Goal: Register for event/course

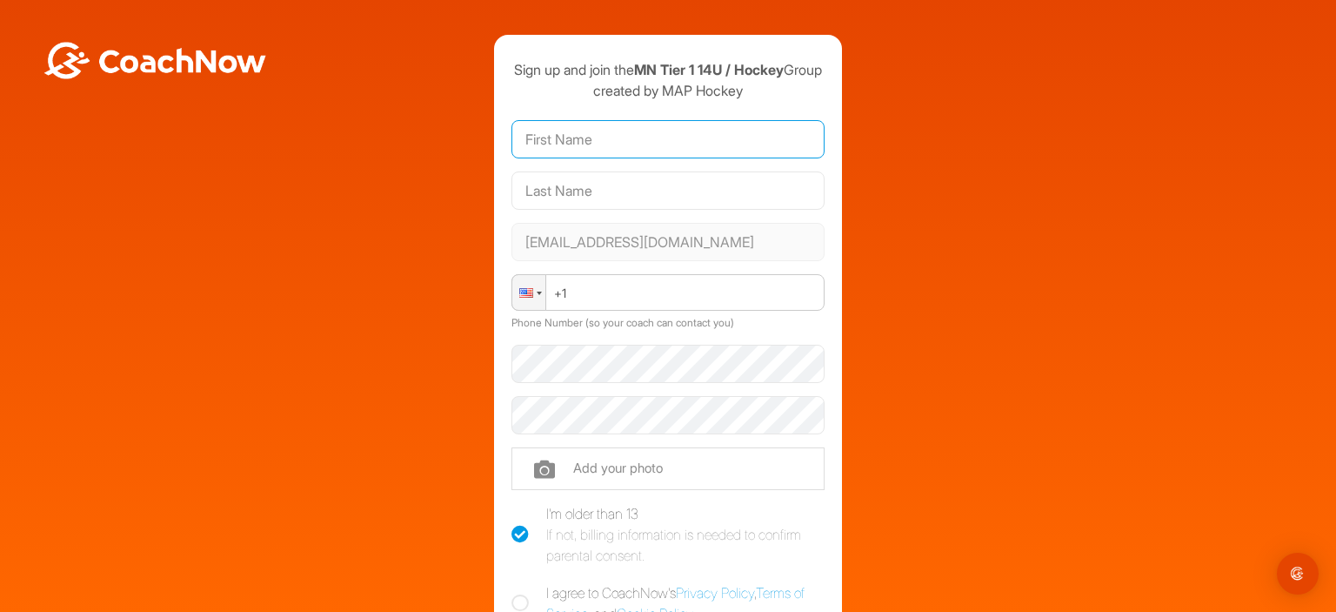
click at [580, 158] on input "text" at bounding box center [667, 139] width 313 height 38
type input "John"
type input "Mallof"
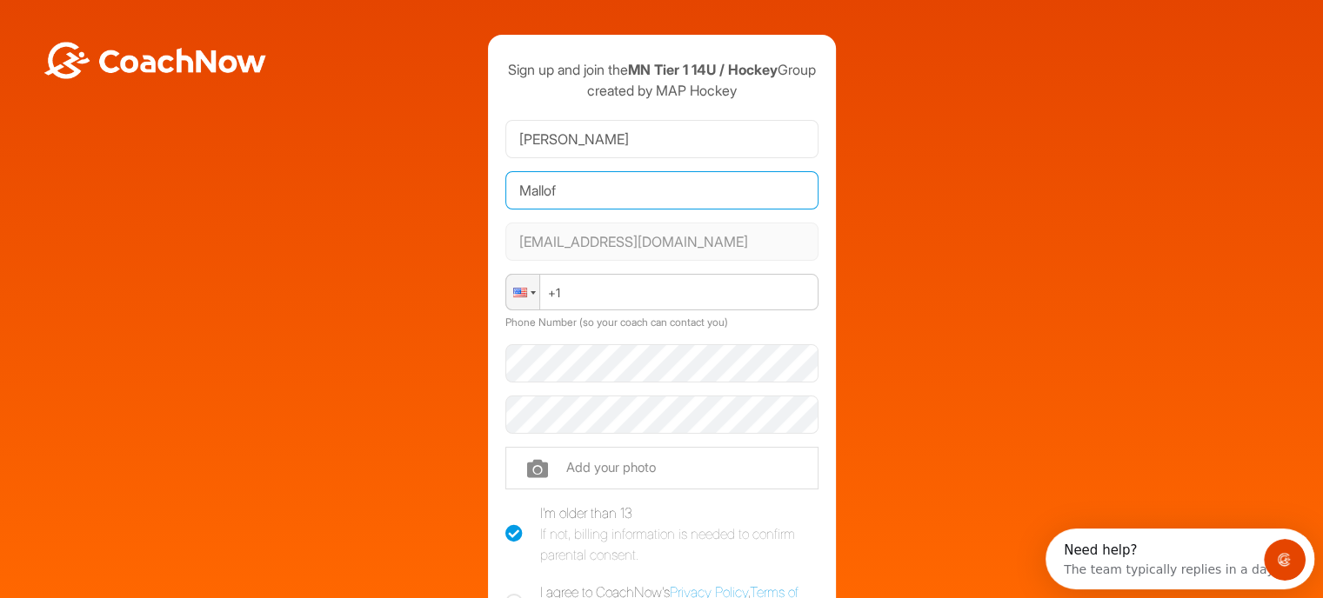
click at [576, 210] on input "Mallof" at bounding box center [661, 190] width 313 height 38
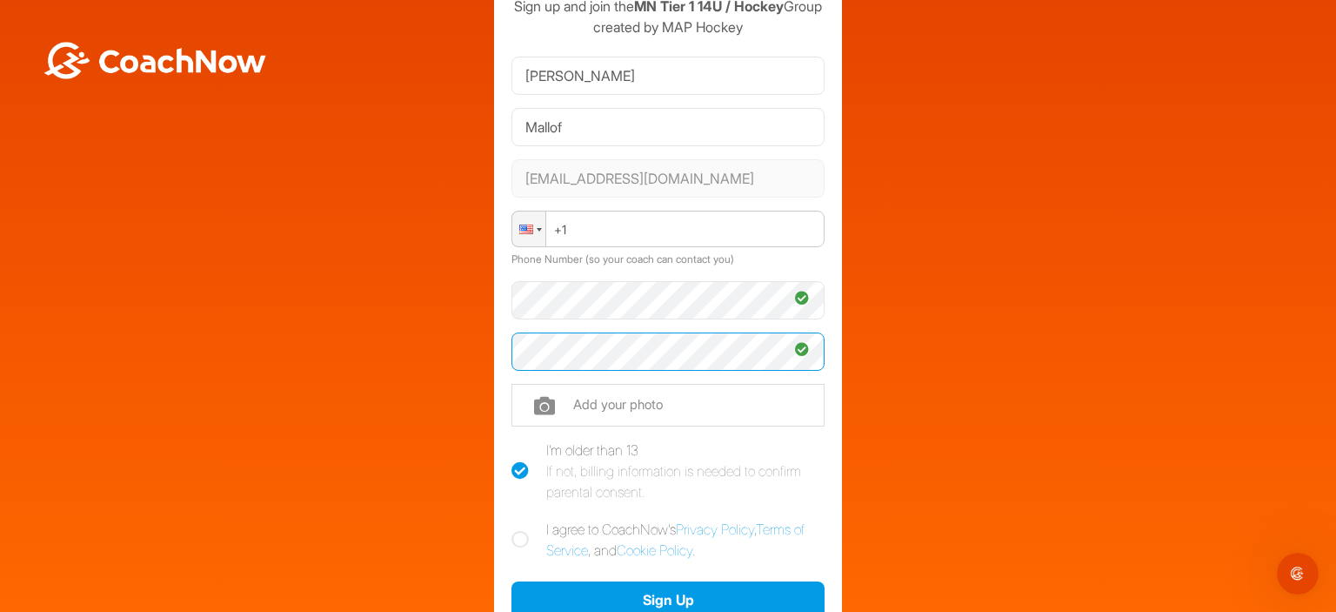
scroll to position [174, 0]
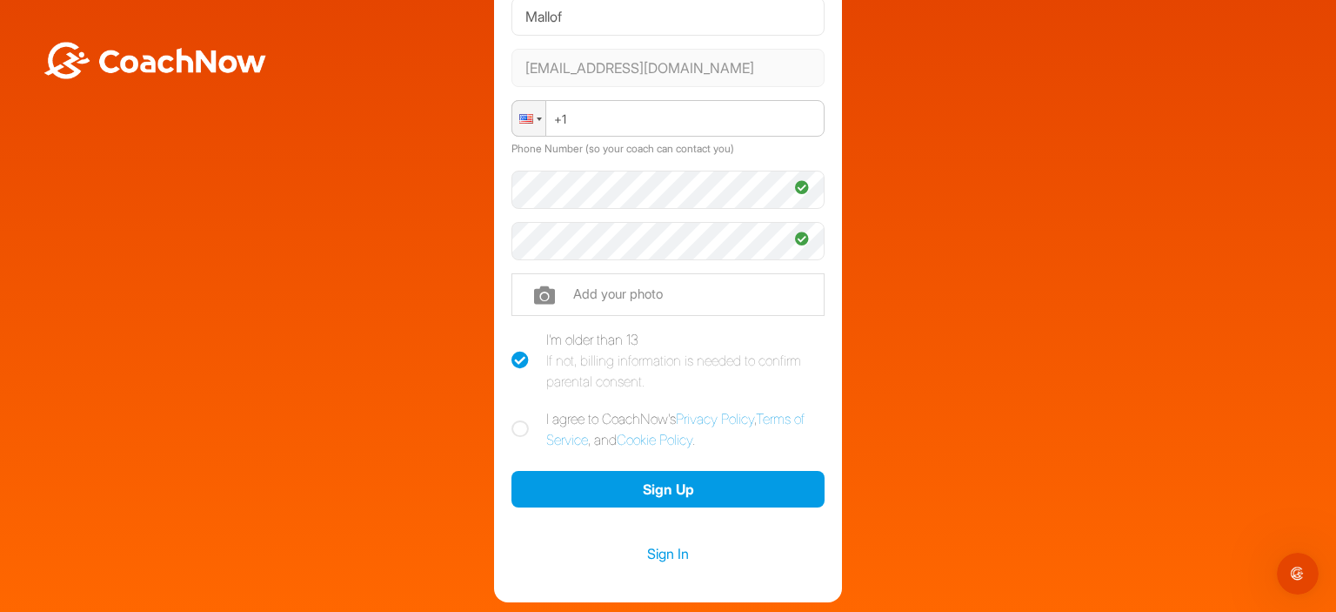
click at [514, 438] on icon at bounding box center [519, 428] width 17 height 17
click at [514, 419] on input "I agree to CoachNow's Privacy Policy , Terms of Service , and Cookie Policy ." at bounding box center [516, 413] width 11 height 11
checkbox input "true"
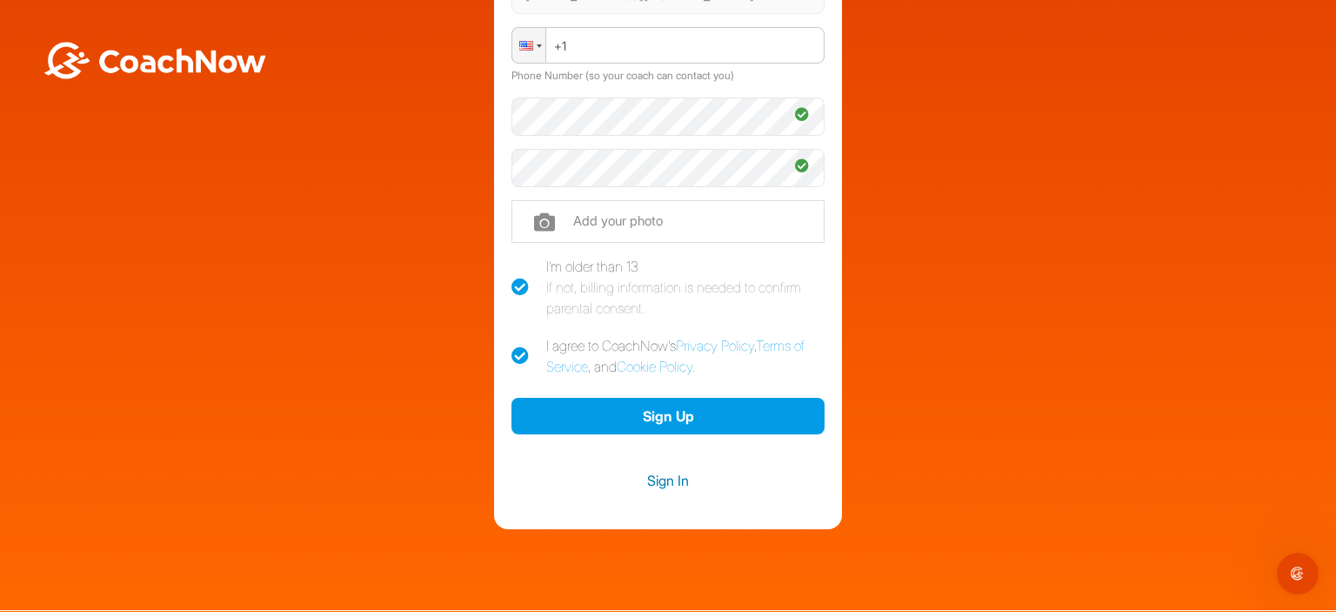
scroll to position [261, 0]
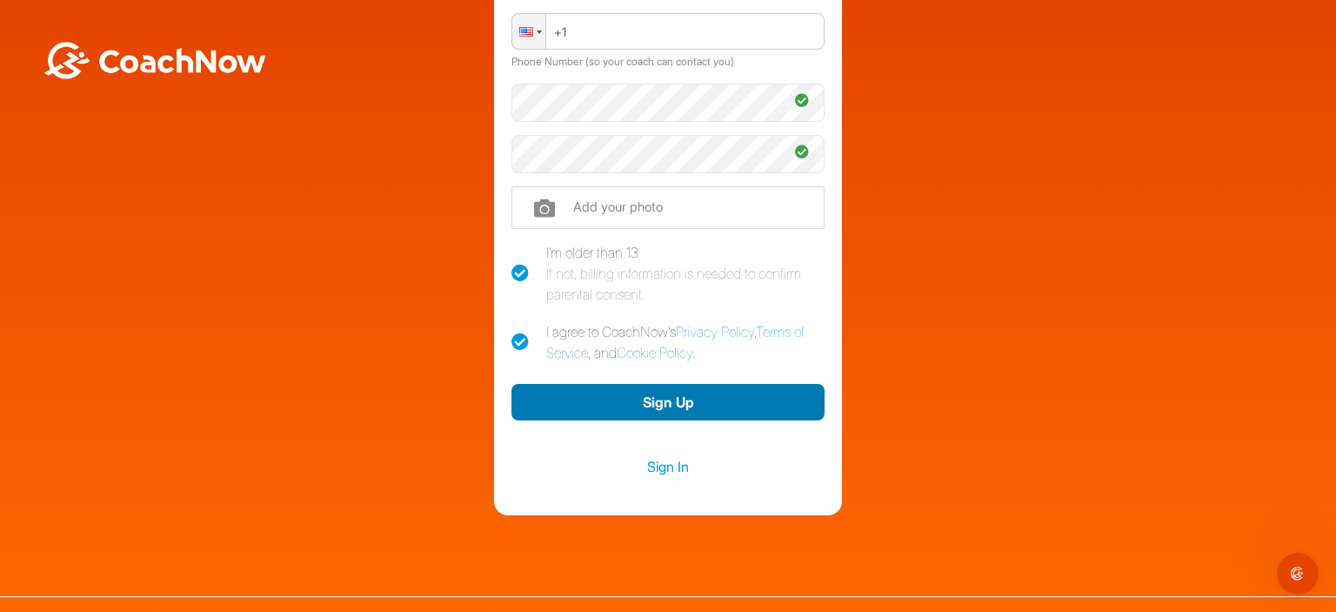
click at [665, 420] on button "Sign Up" at bounding box center [667, 402] width 313 height 37
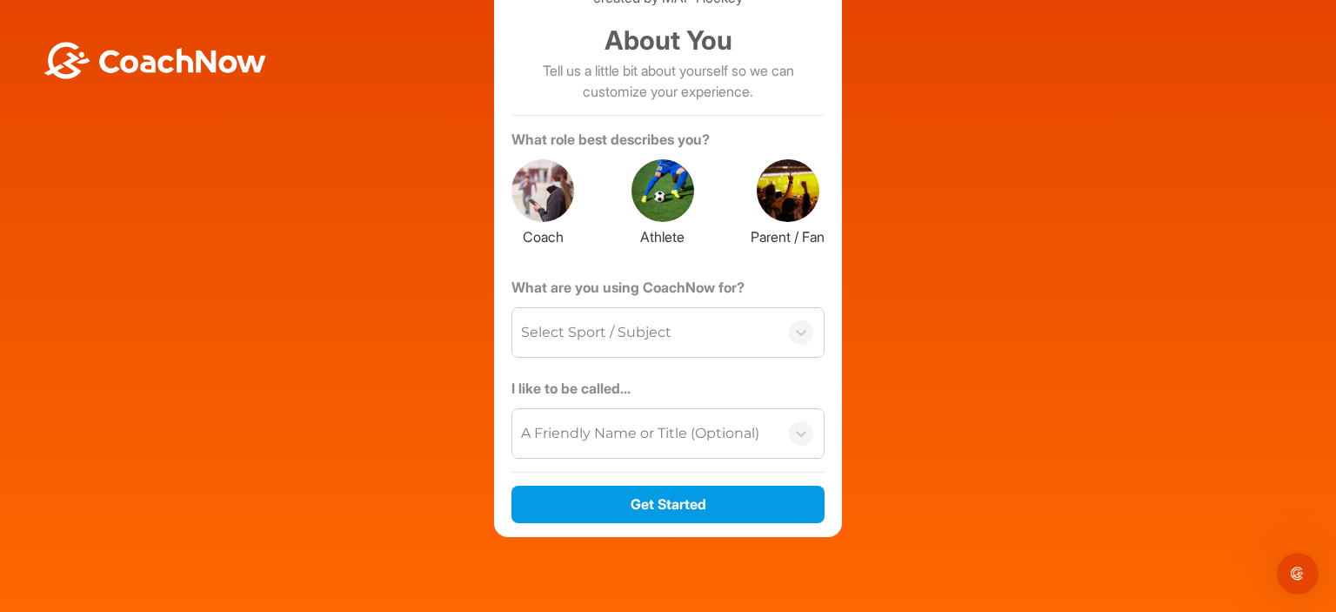
scroll to position [0, 0]
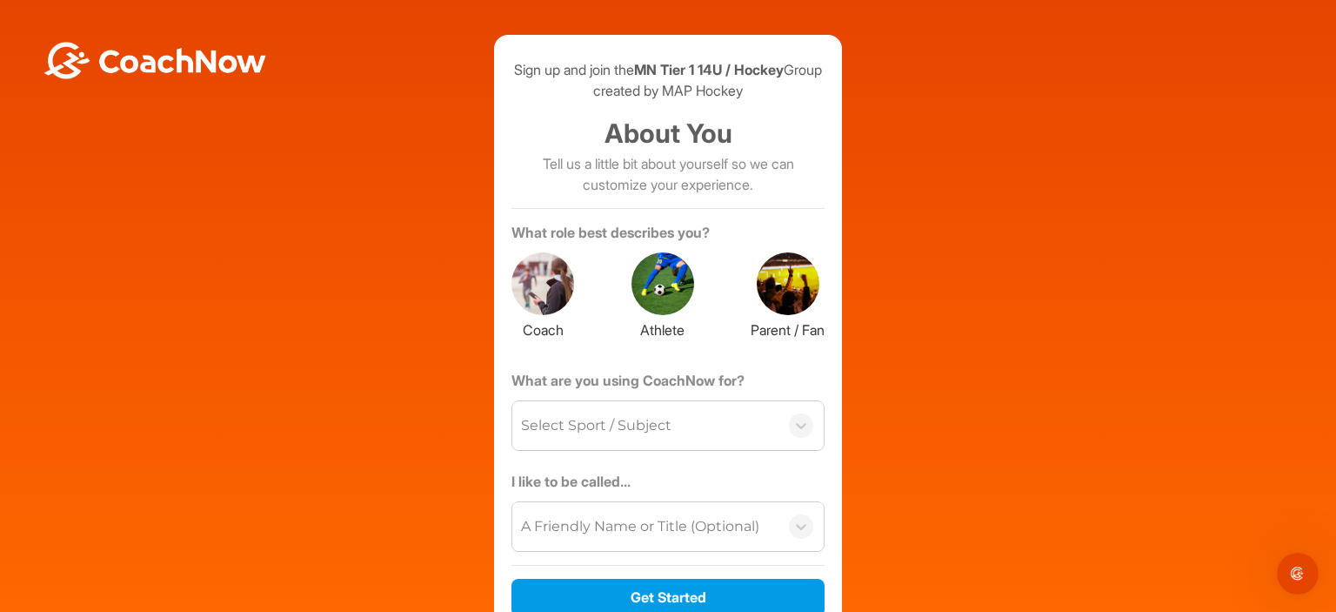
click at [773, 313] on div at bounding box center [788, 283] width 63 height 63
click at [796, 434] on icon at bounding box center [800, 425] width 17 height 17
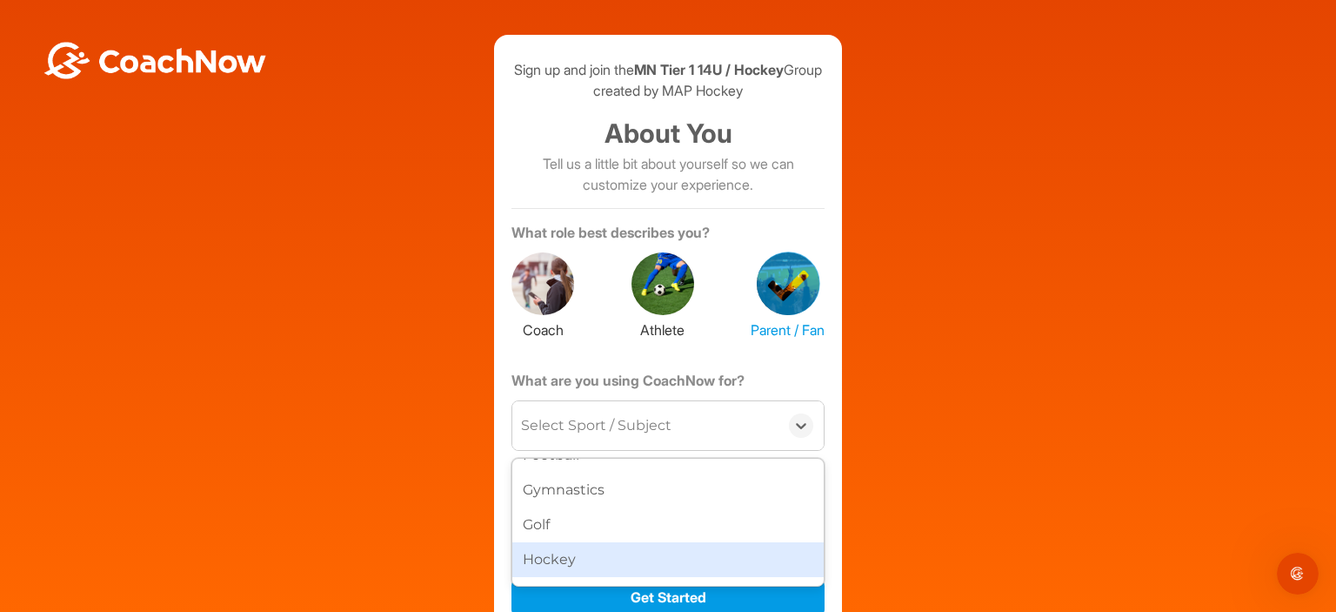
scroll to position [435, 0]
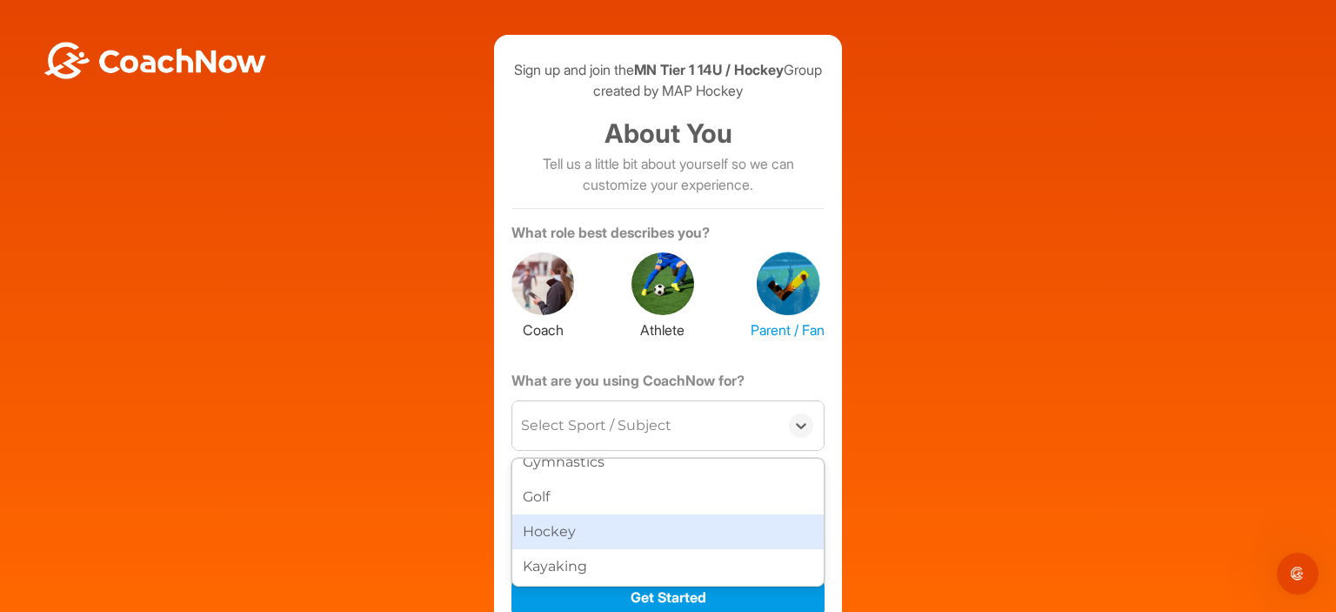
click at [590, 549] on div "Hockey" at bounding box center [667, 531] width 311 height 35
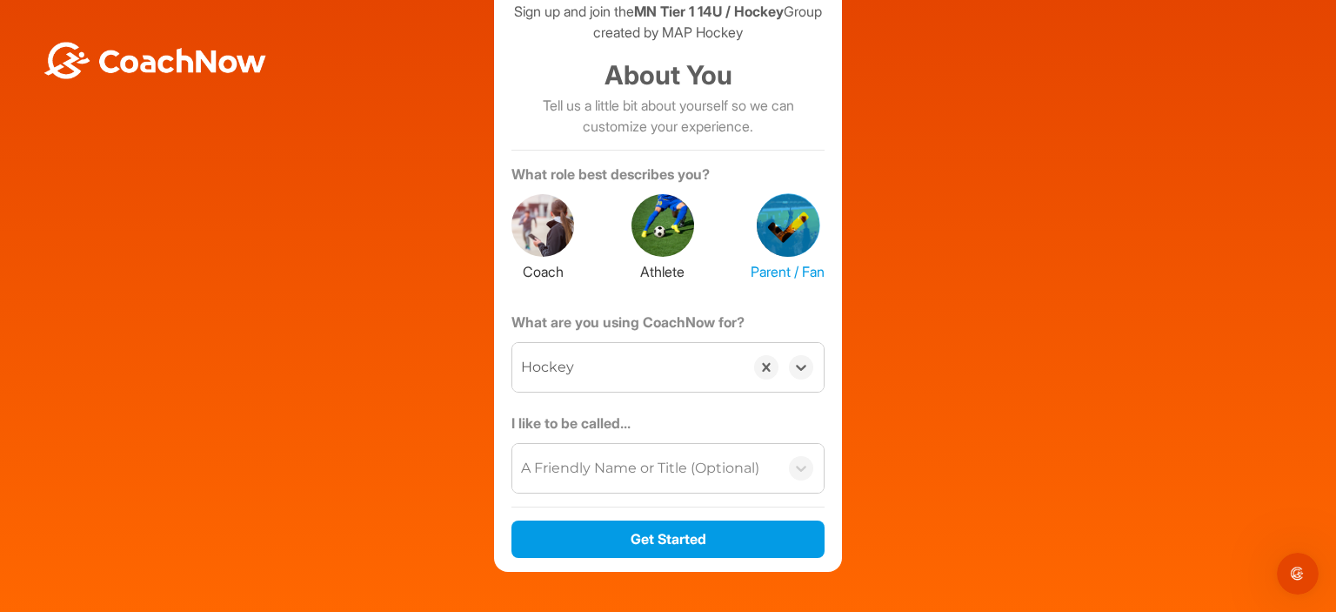
scroll to position [87, 0]
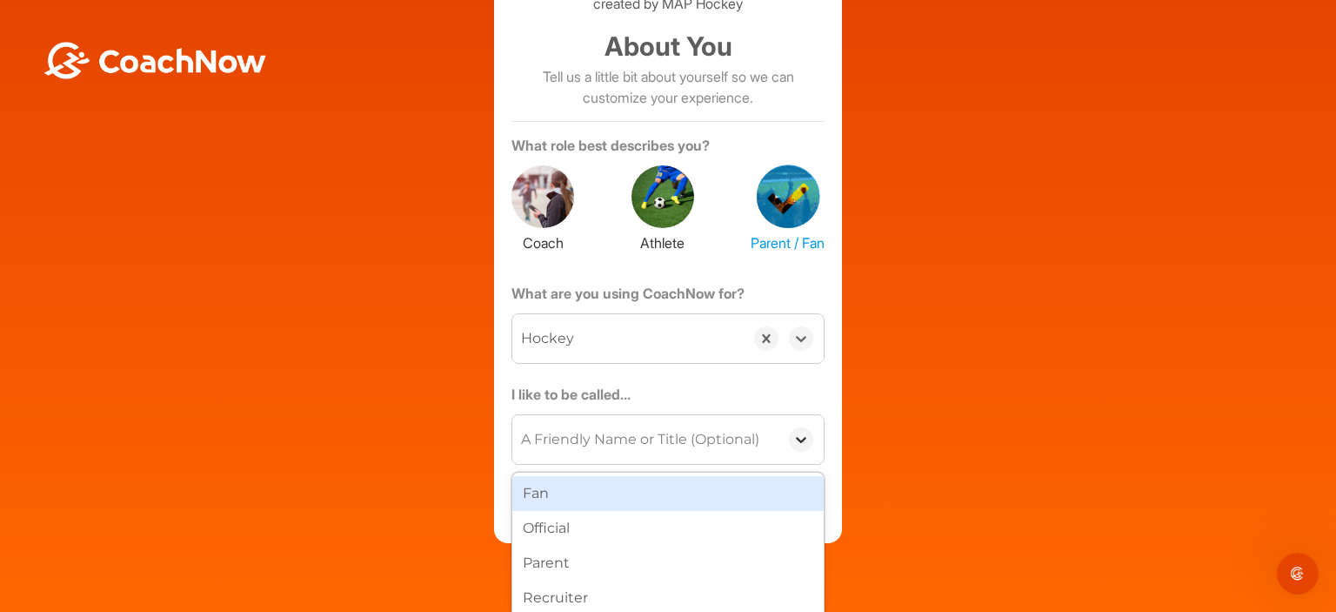
click at [797, 448] on icon at bounding box center [800, 439] width 17 height 17
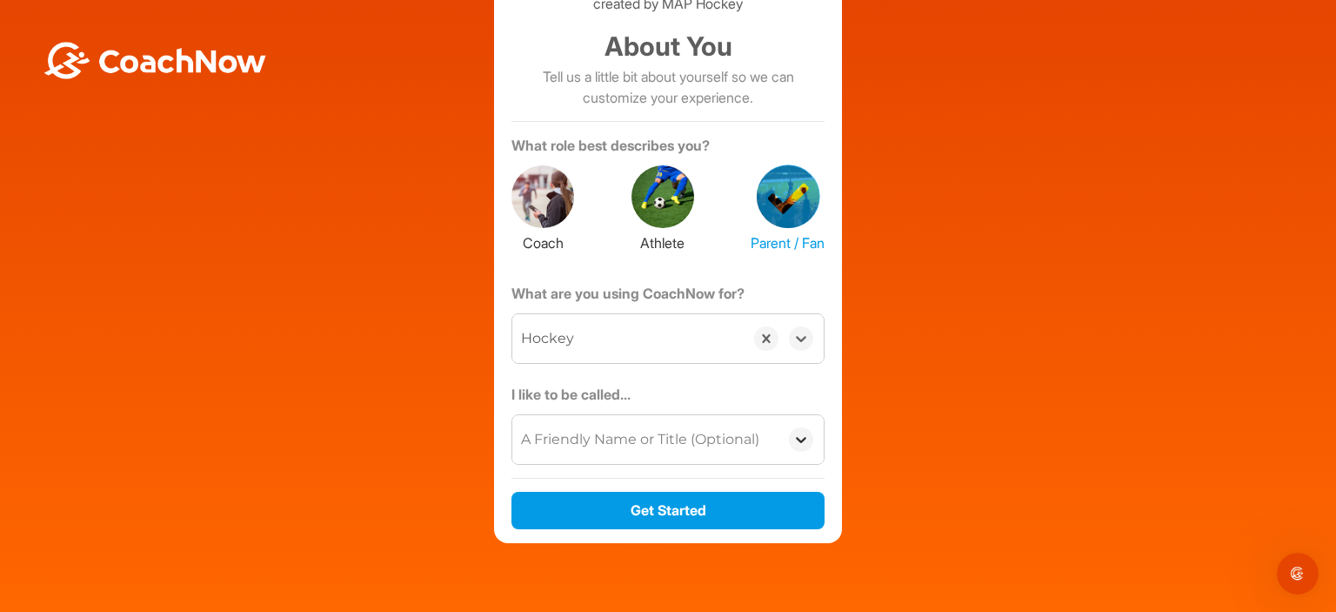
click at [797, 448] on icon at bounding box center [800, 439] width 17 height 17
click at [602, 450] on div "A Friendly Name or Title (Optional)" at bounding box center [640, 439] width 238 height 21
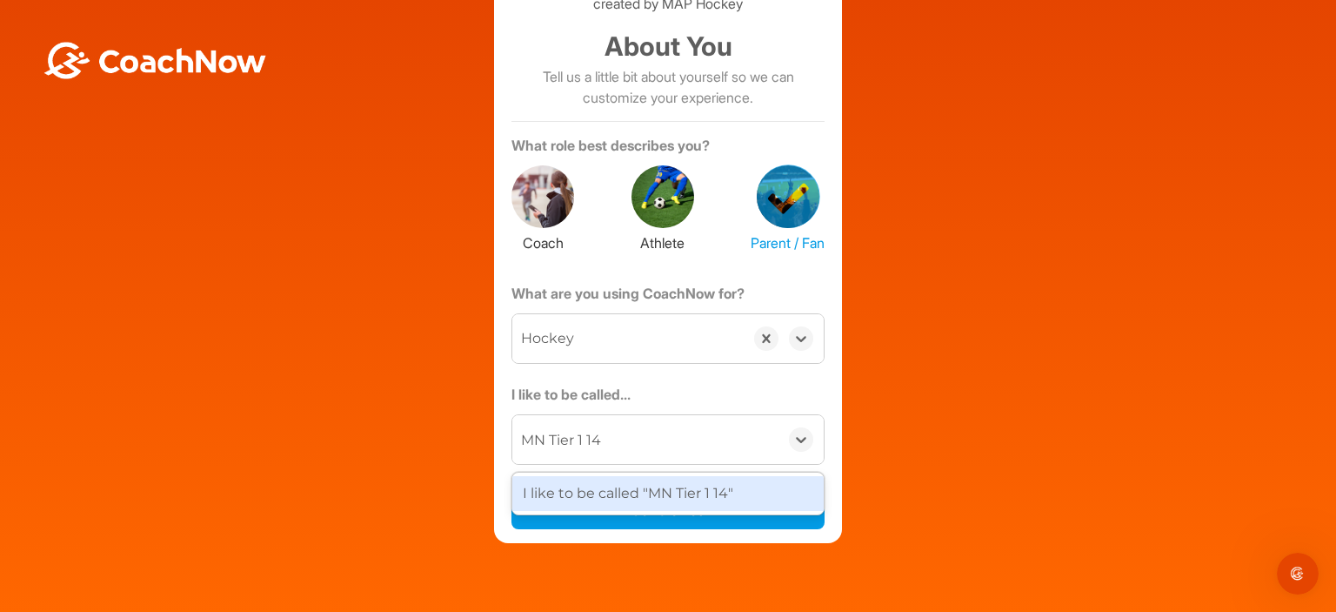
type input "MN Tier 1 14U"
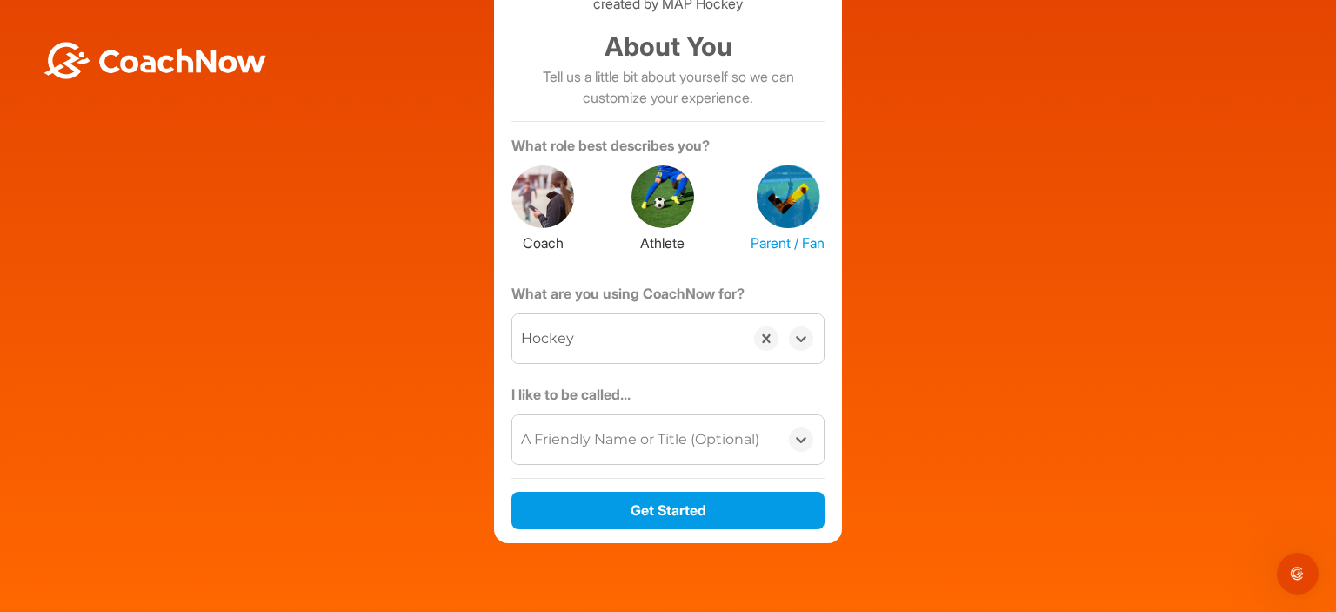
drag, startPoint x: 630, startPoint y: 467, endPoint x: 491, endPoint y: 466, distance: 139.2
click at [494, 466] on div "Sign up and join the MN Tier 1 14U / Hockey Group created by MAP Hockey About Y…" at bounding box center [668, 245] width 348 height 595
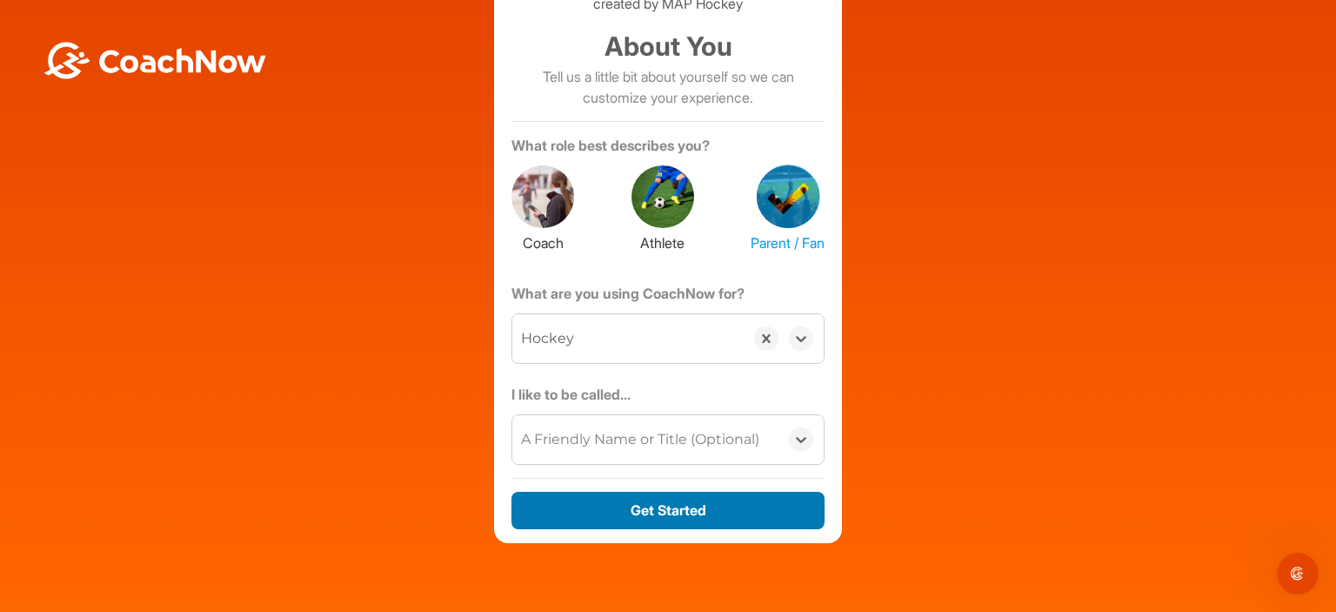
click at [657, 524] on button "Get Started" at bounding box center [667, 509] width 313 height 37
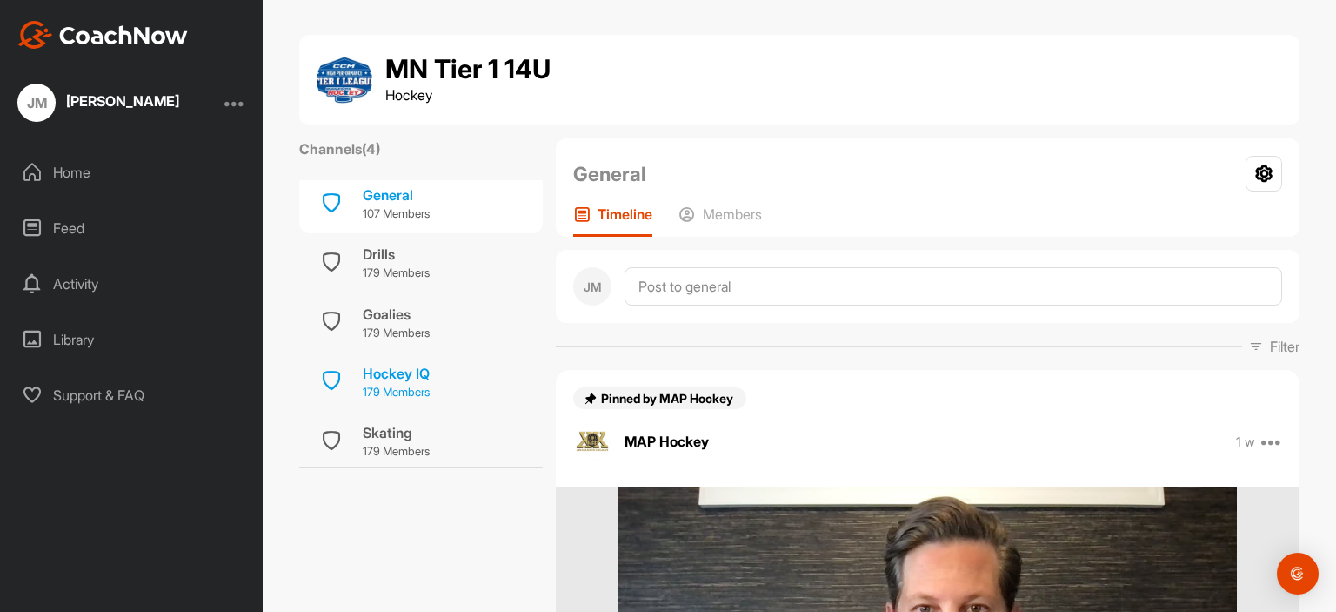
scroll to position [7, 0]
click at [377, 193] on div "General" at bounding box center [396, 194] width 67 height 21
click at [725, 219] on p "Members" at bounding box center [732, 213] width 59 height 17
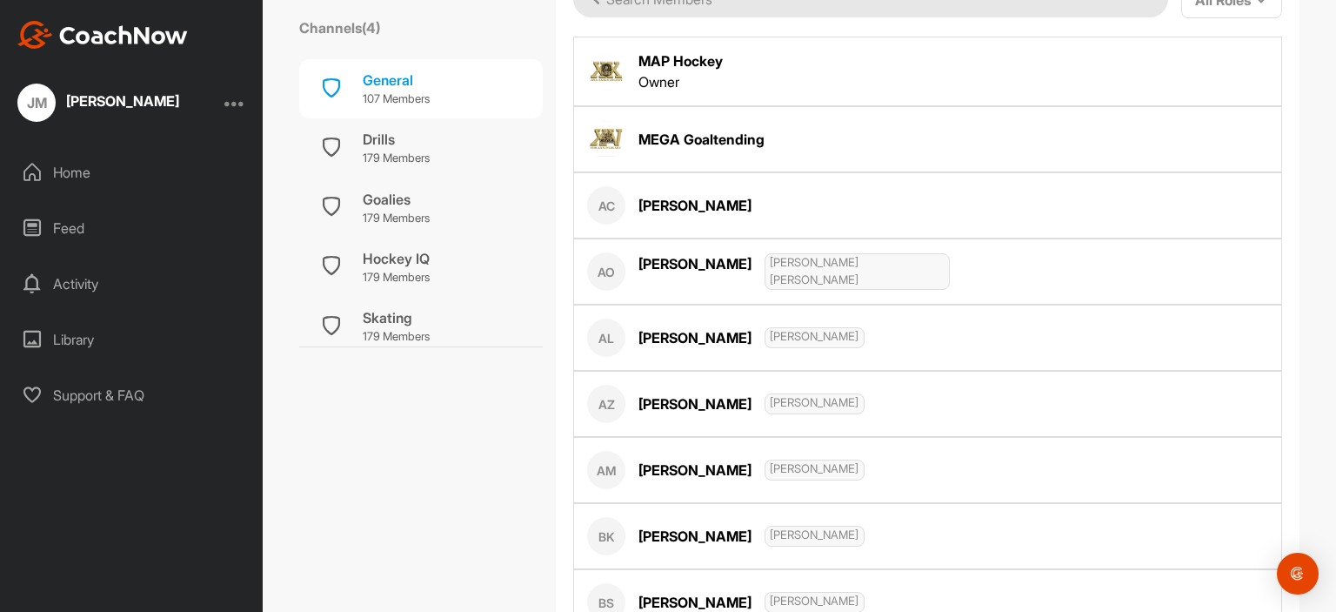
scroll to position [58, 0]
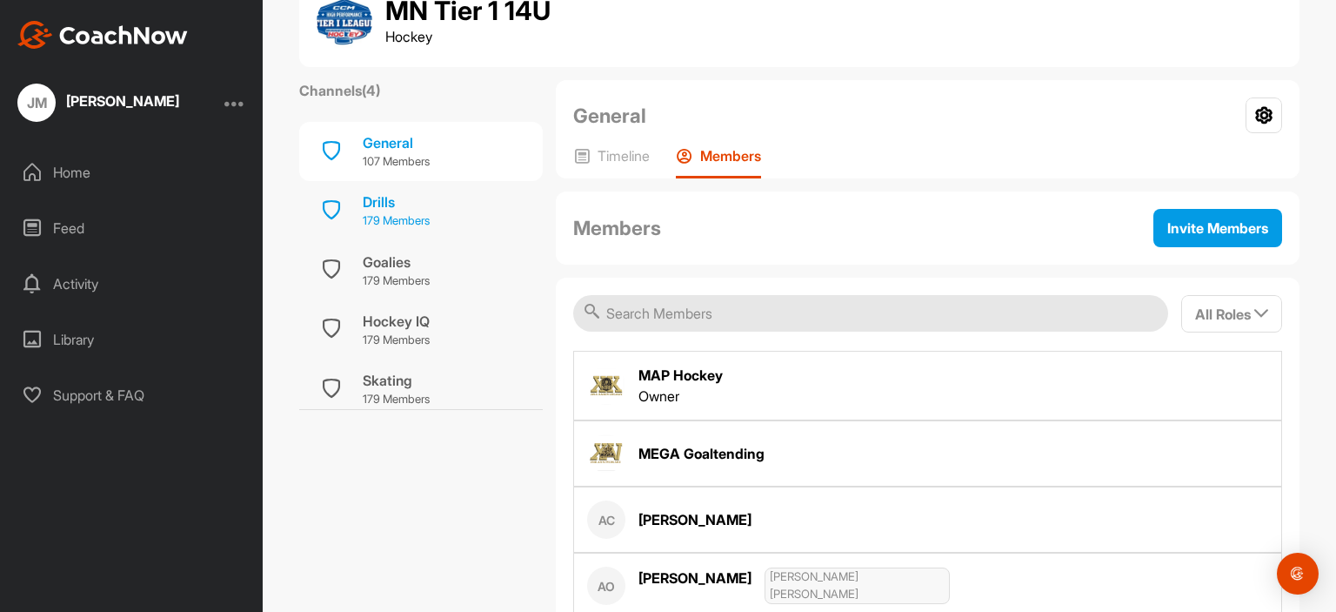
click at [374, 203] on div "Drills" at bounding box center [396, 201] width 67 height 21
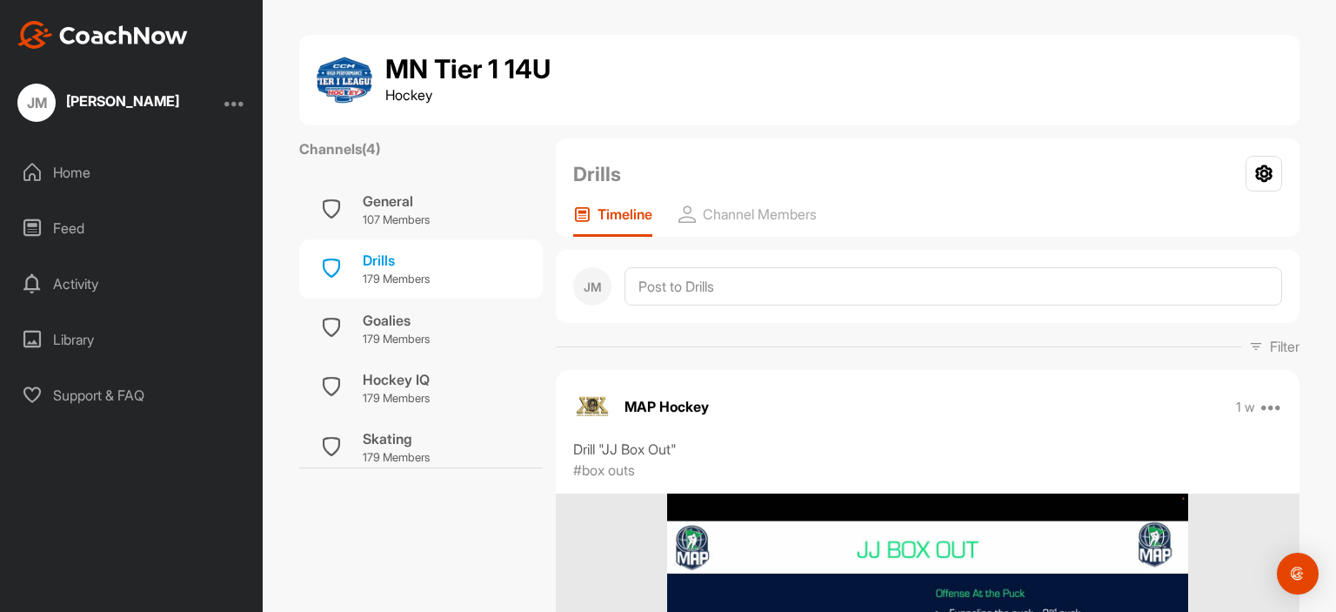
scroll to position [348, 0]
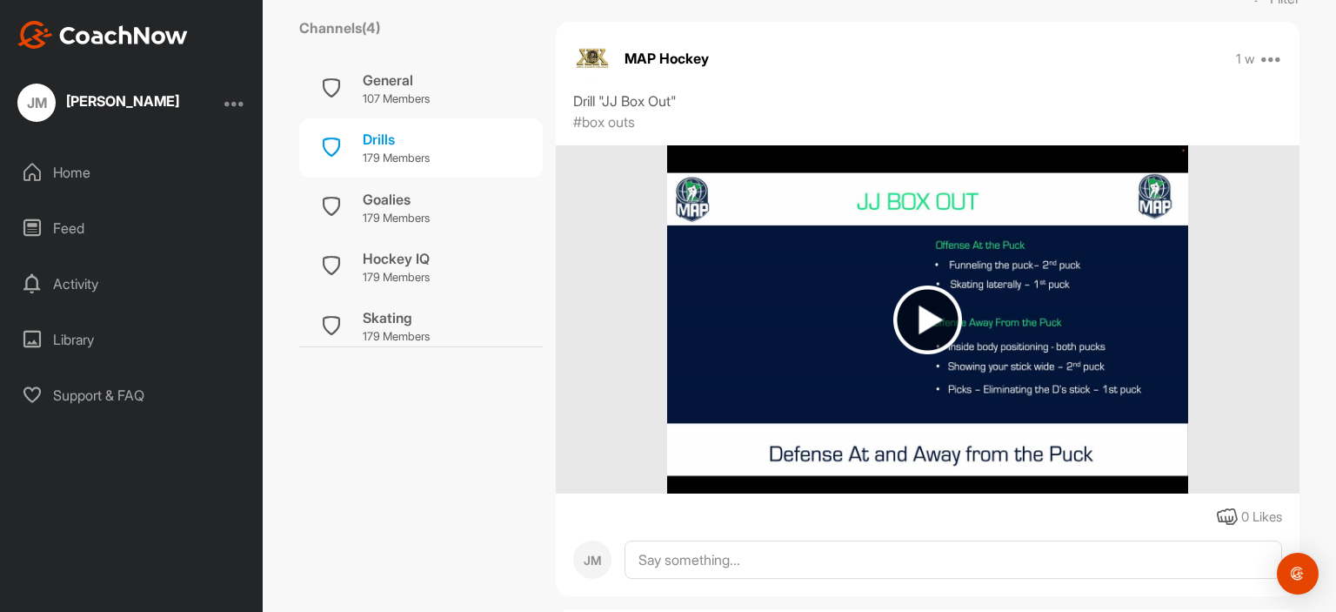
click at [926, 321] on img at bounding box center [927, 319] width 69 height 69
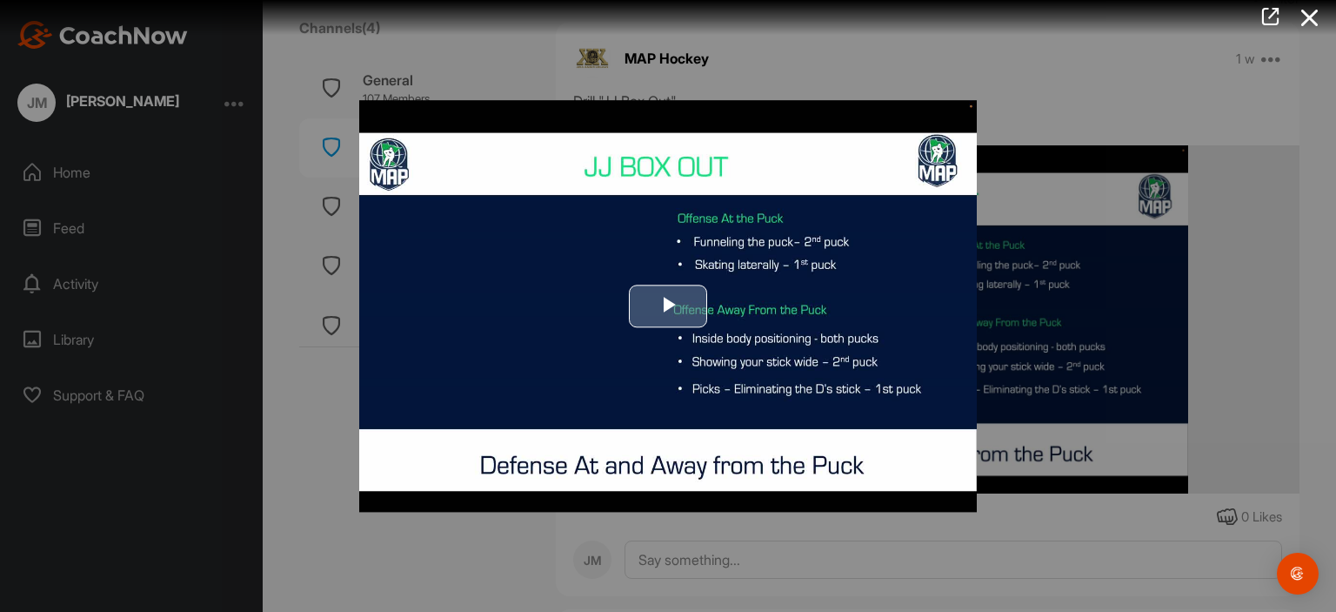
click at [668, 305] on span "Video Player" at bounding box center [668, 305] width 0 height 0
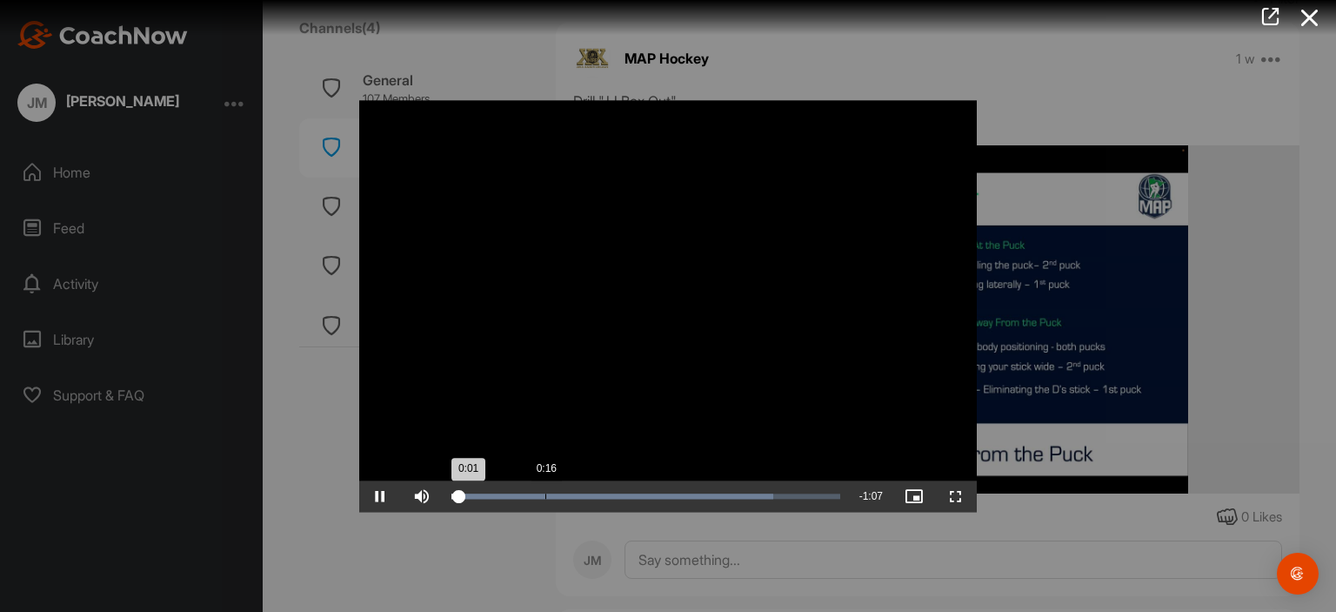
click at [552, 495] on div "Loaded : 82.78% 0:16 0:01" at bounding box center [645, 495] width 389 height 5
click at [647, 494] on div "Loaded : 82.78% 0:17 0:17" at bounding box center [645, 495] width 389 height 5
click at [717, 496] on div "Loaded : 82.78% 0:46 0:34" at bounding box center [645, 495] width 389 height 5
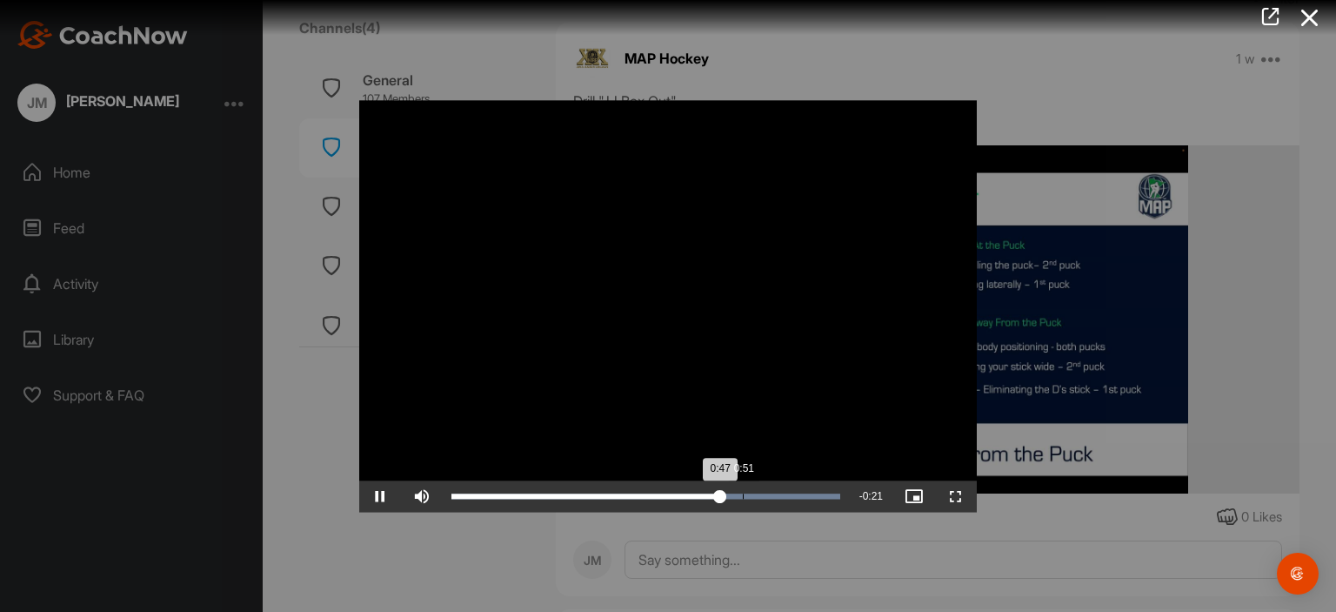
click at [783, 497] on div "Loaded : 100.00% 0:51 0:47" at bounding box center [645, 495] width 389 height 5
click at [1302, 18] on icon at bounding box center [1310, 18] width 40 height 32
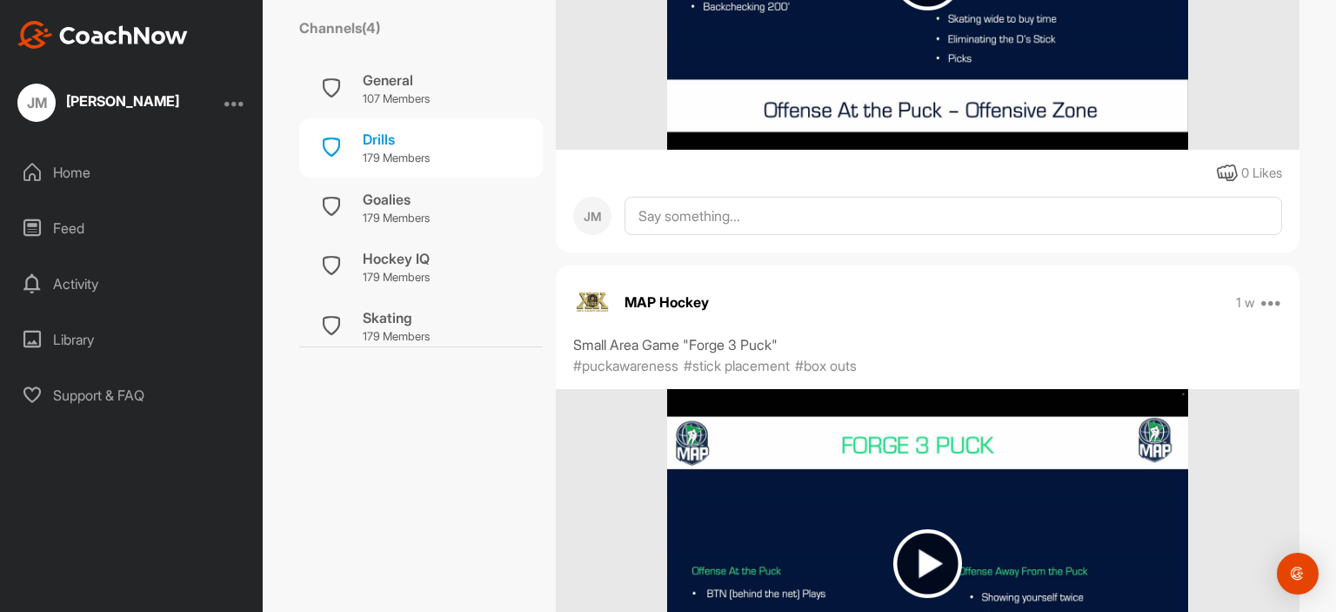
scroll to position [1585, 0]
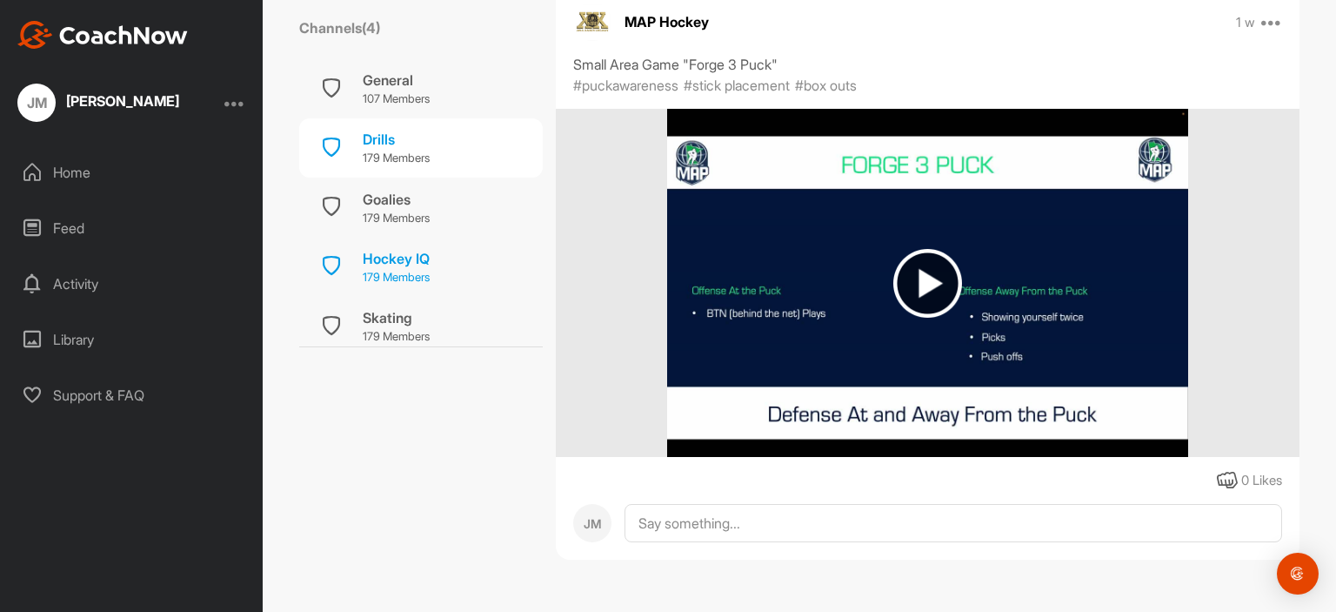
click at [397, 253] on div "Hockey IQ" at bounding box center [396, 258] width 67 height 21
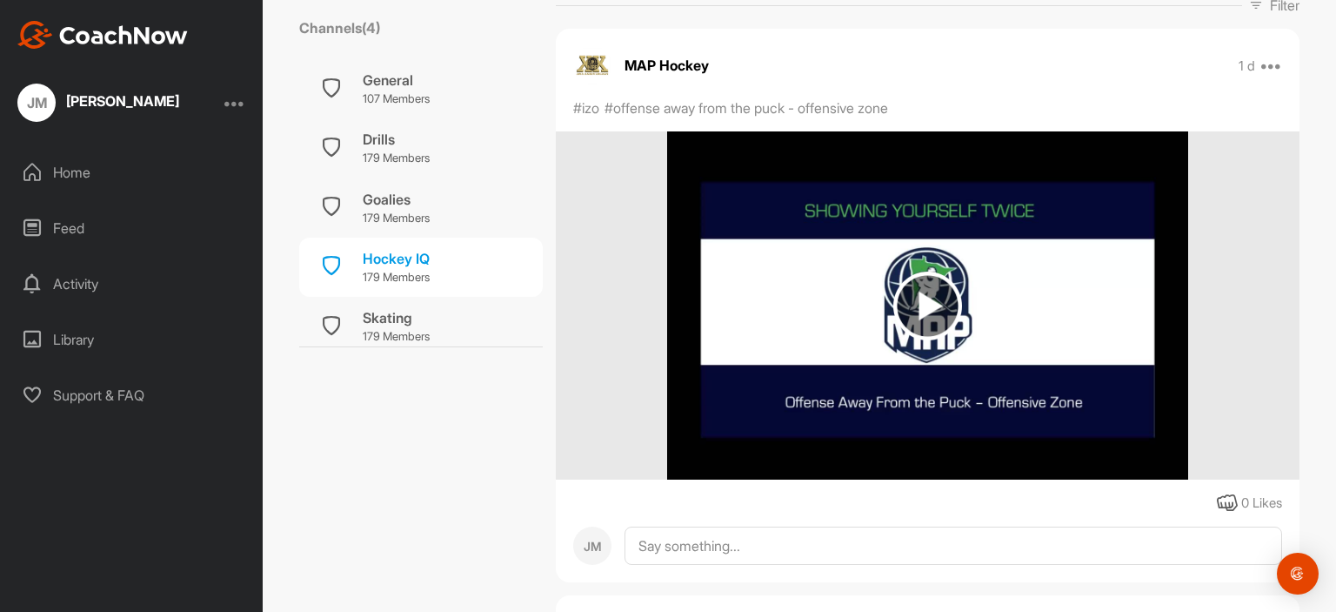
scroll to position [348, 0]
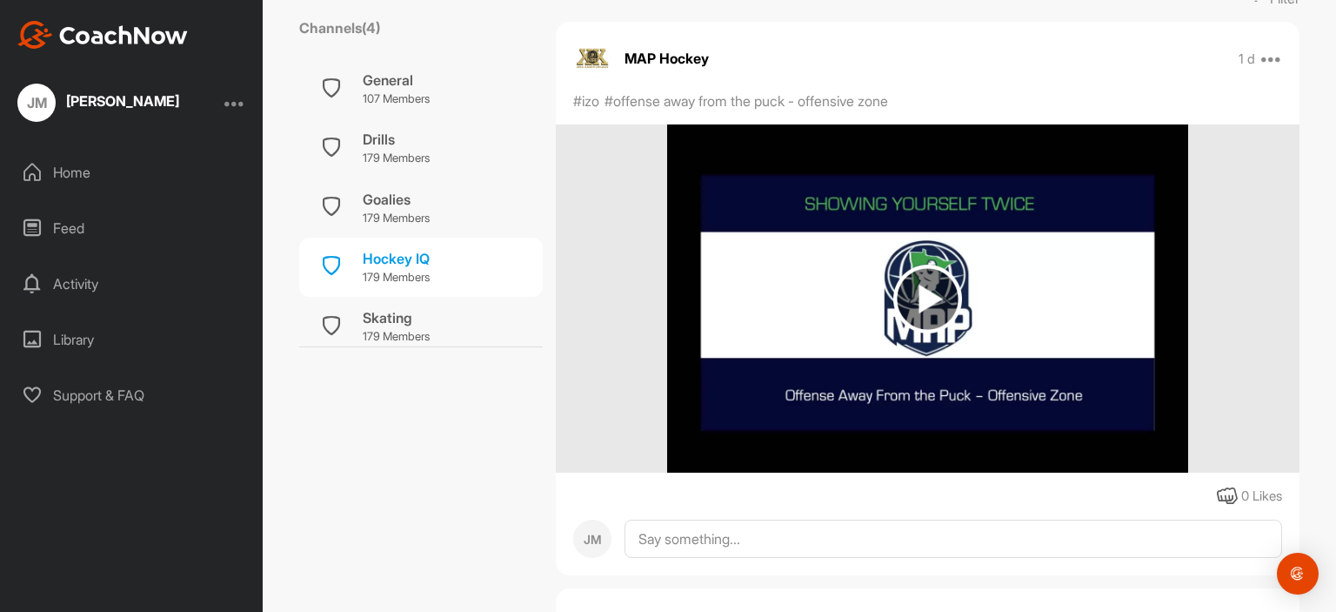
click at [930, 277] on img at bounding box center [927, 298] width 69 height 69
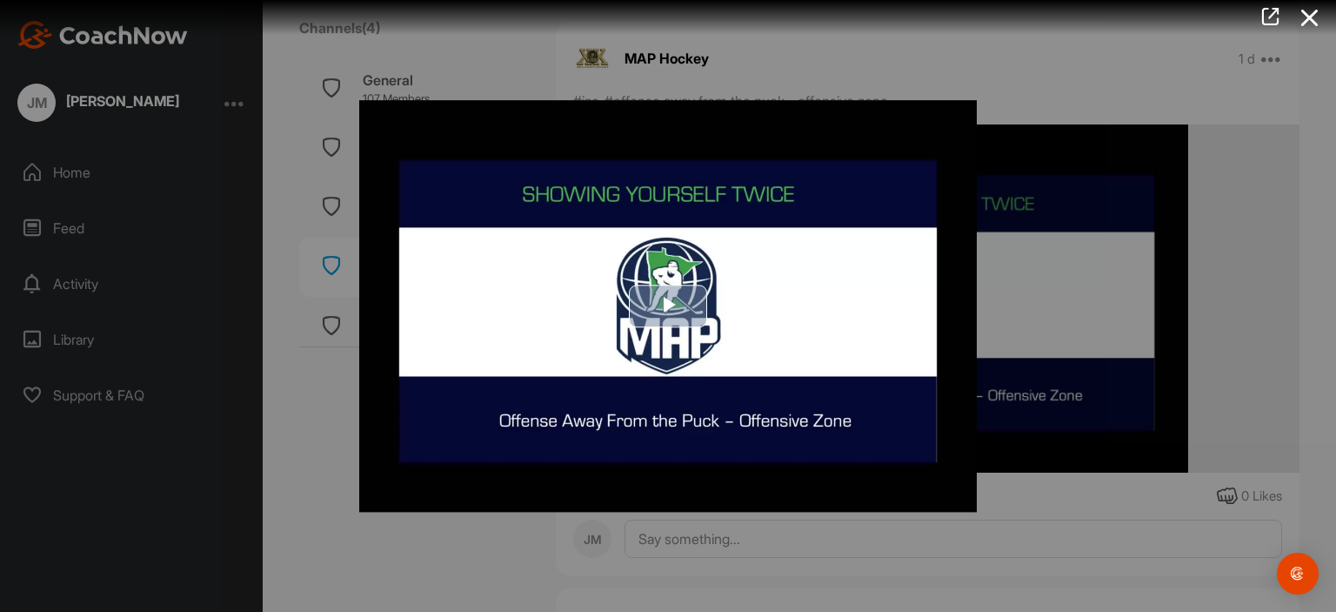
click at [668, 305] on span "Video Player" at bounding box center [668, 305] width 0 height 0
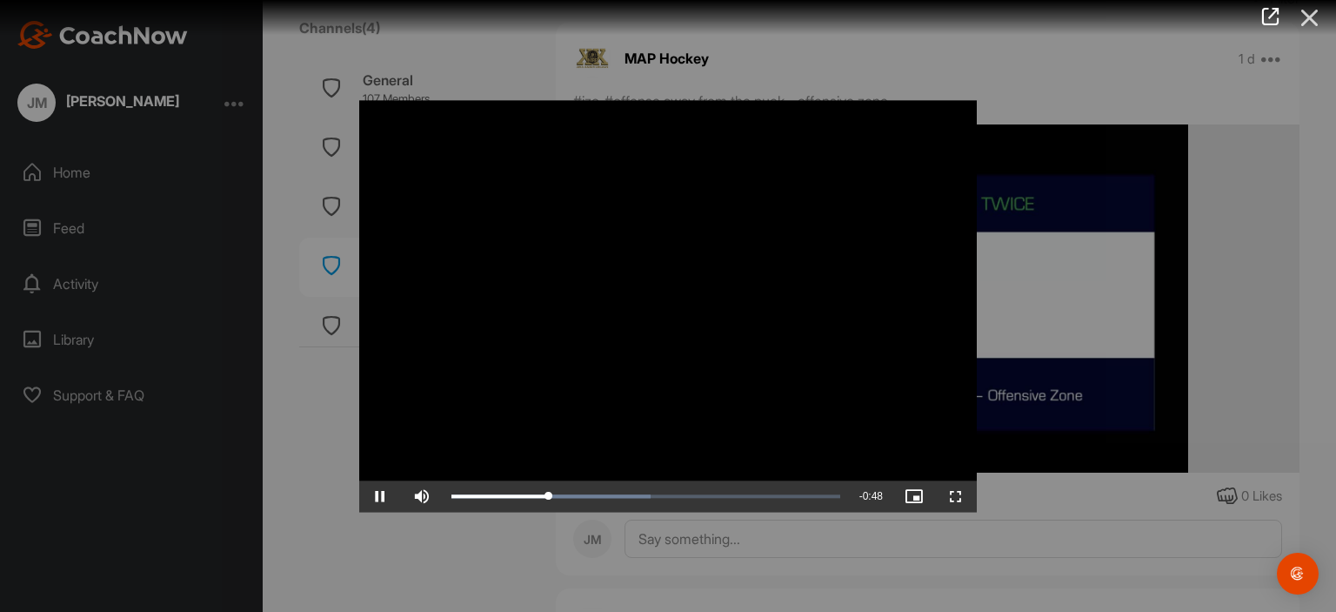
click at [1310, 20] on icon at bounding box center [1310, 18] width 40 height 32
